Goal: Find specific page/section: Find specific page/section

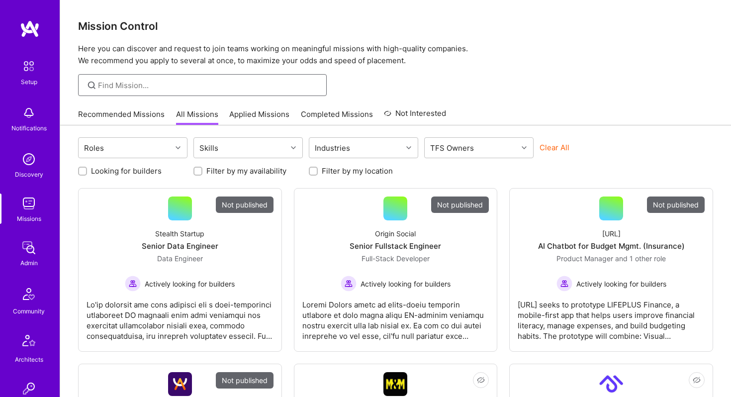
click at [133, 84] on input at bounding box center [208, 85] width 221 height 10
type input "B"
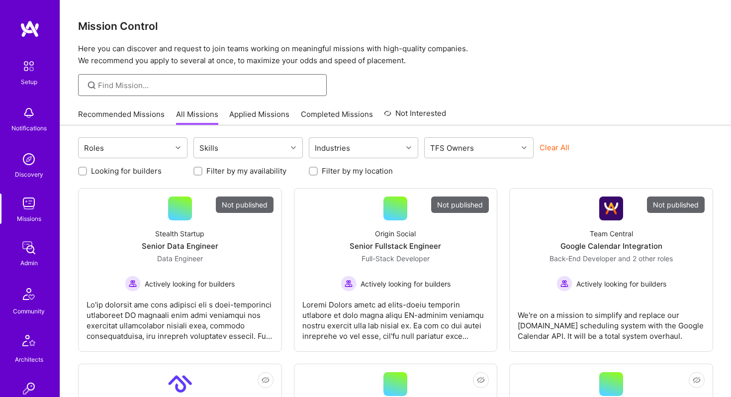
click at [149, 83] on input at bounding box center [208, 85] width 221 height 10
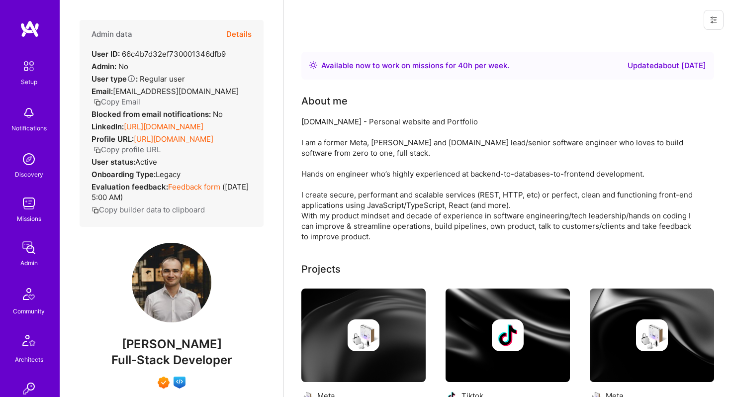
click at [195, 122] on link "[URL][DOMAIN_NAME]" at bounding box center [164, 126] width 80 height 9
click at [229, 24] on button "Details" at bounding box center [238, 34] width 25 height 29
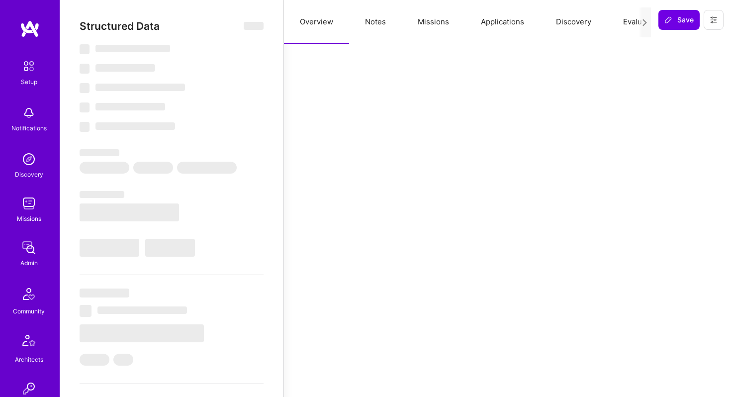
click at [435, 21] on button "Missions" at bounding box center [433, 22] width 63 height 44
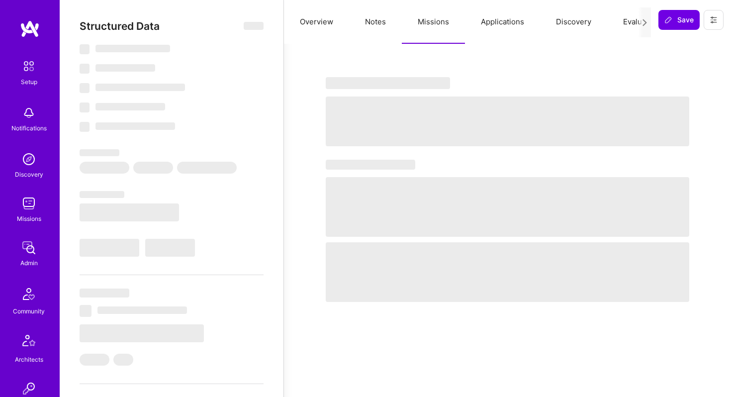
select select "Right Now"
select select "7"
select select "4"
select select "7"
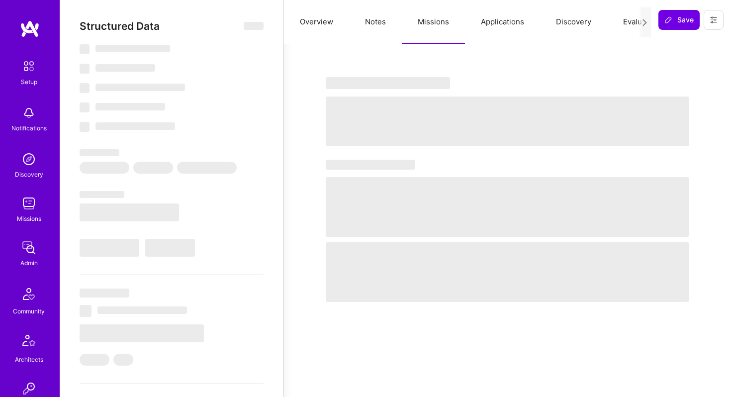
select select "GE"
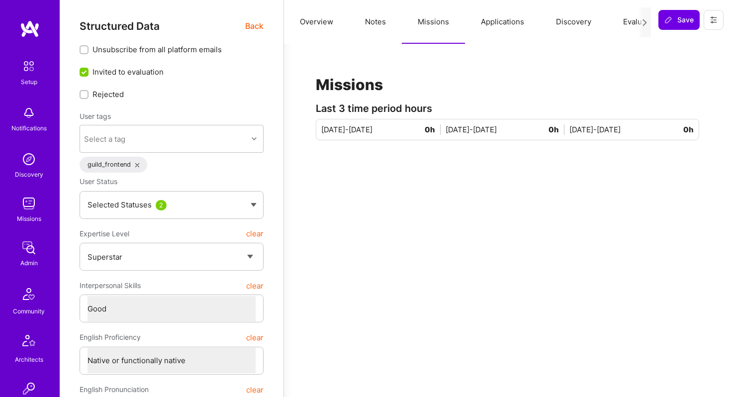
click at [492, 21] on button "Applications" at bounding box center [502, 22] width 75 height 44
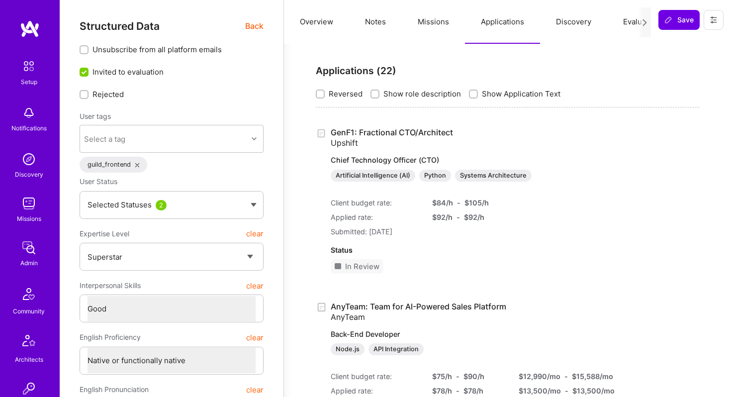
click at [429, 25] on button "Missions" at bounding box center [433, 22] width 63 height 44
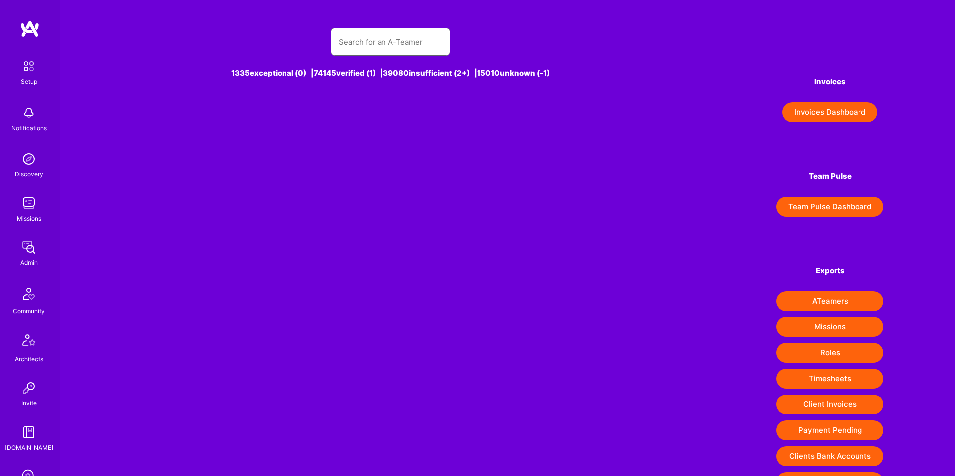
click at [356, 43] on input "text" at bounding box center [390, 41] width 103 height 25
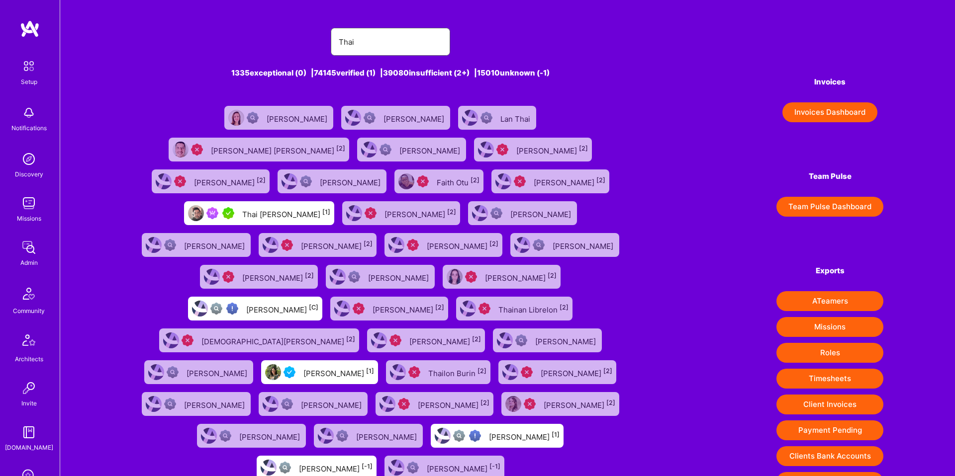
type input "Thai Lam"
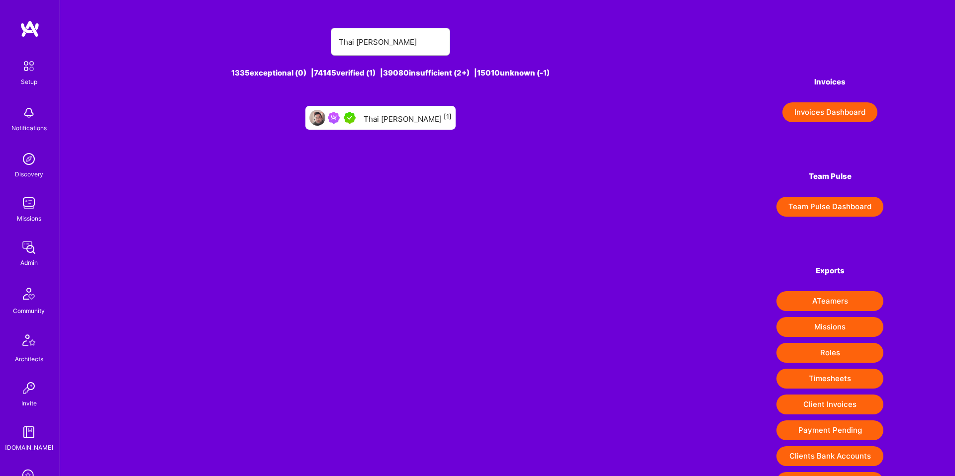
click at [385, 124] on div "Thai Lam [1]" at bounding box center [380, 118] width 150 height 24
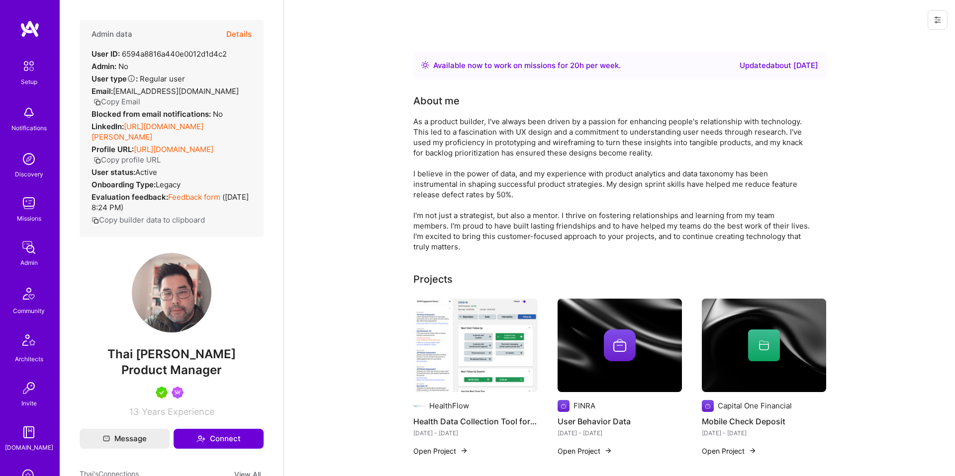
click at [190, 122] on link "https://linkedin.com/in/thai-lam-8943271" at bounding box center [148, 132] width 112 height 20
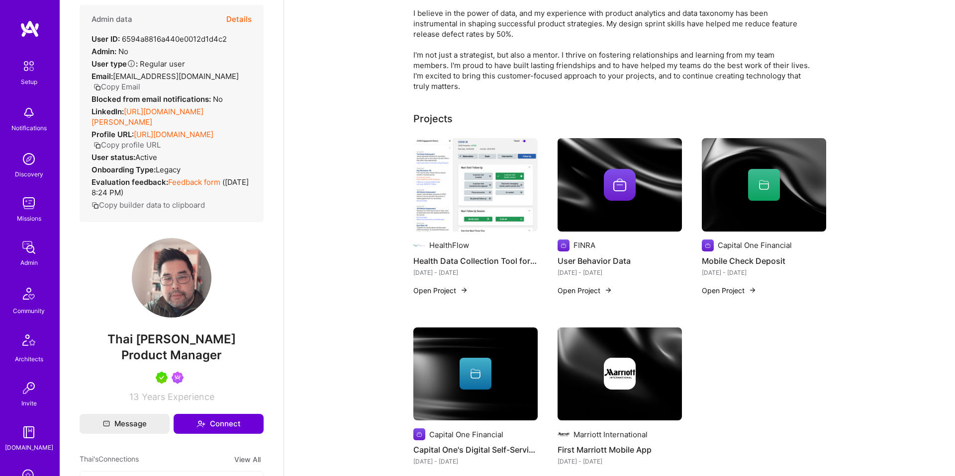
scroll to position [162, 0]
